Goal: Browse casually

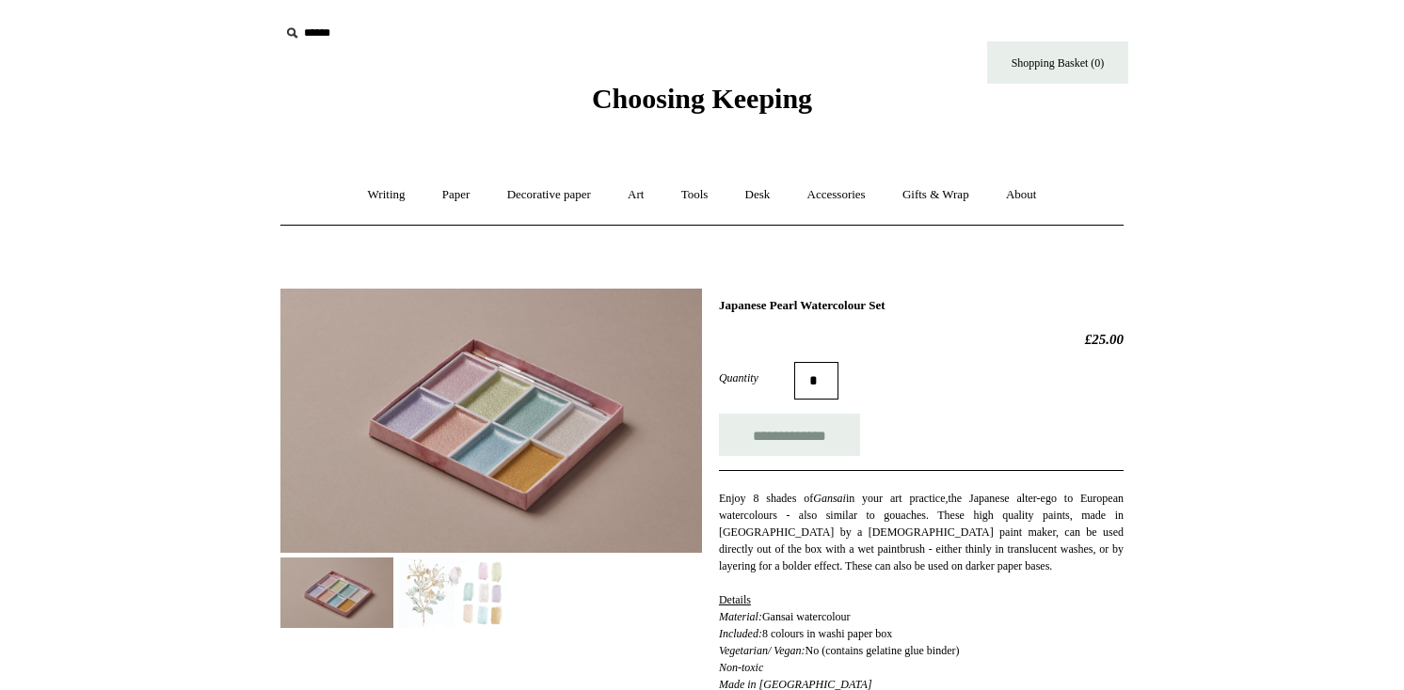
click at [633, 101] on span "Choosing Keeping" at bounding box center [702, 98] width 220 height 31
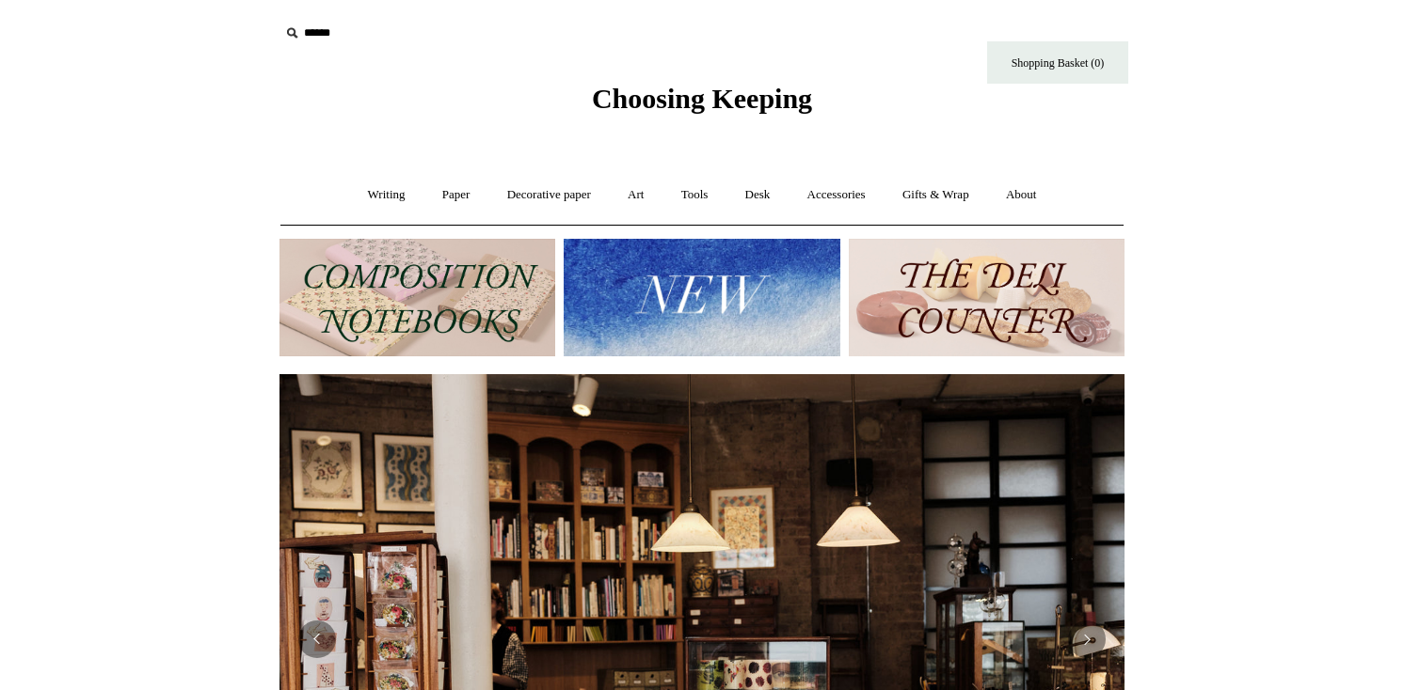
click at [673, 256] on img at bounding box center [701, 298] width 276 height 118
